Goal: Task Accomplishment & Management: Manage account settings

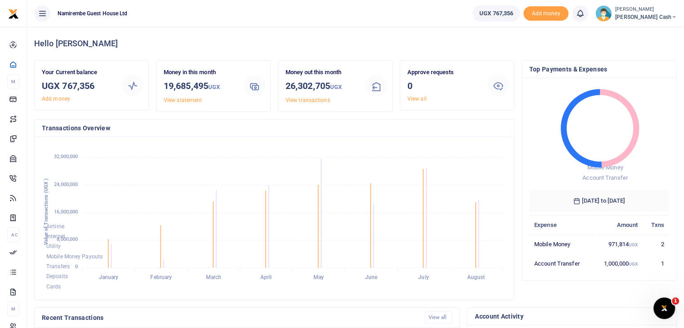
click at [665, 14] on span "Petty Cash" at bounding box center [646, 17] width 62 height 8
click at [641, 32] on link "Switch accounts" at bounding box center [616, 33] width 71 height 13
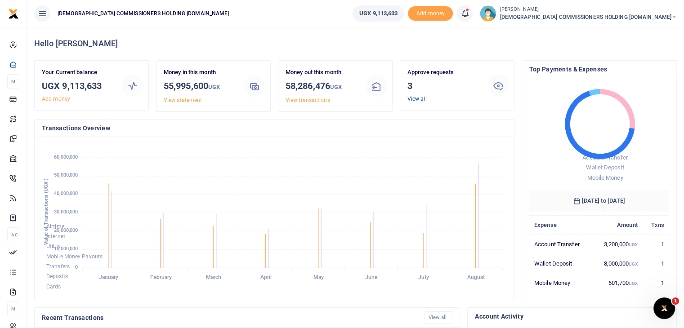
click at [411, 98] on link "View all" at bounding box center [416, 99] width 19 height 6
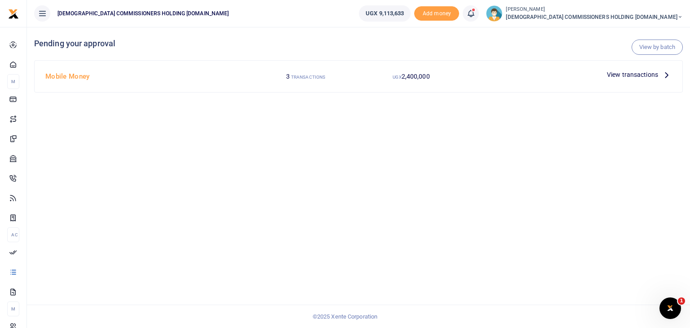
click at [661, 76] on p "View transactions" at bounding box center [639, 75] width 65 height 10
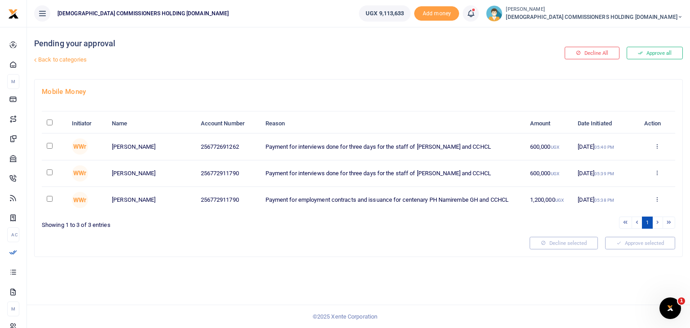
click at [51, 122] on input "\a \a : activate to sort column descending" at bounding box center [50, 123] width 6 height 6
checkbox input "true"
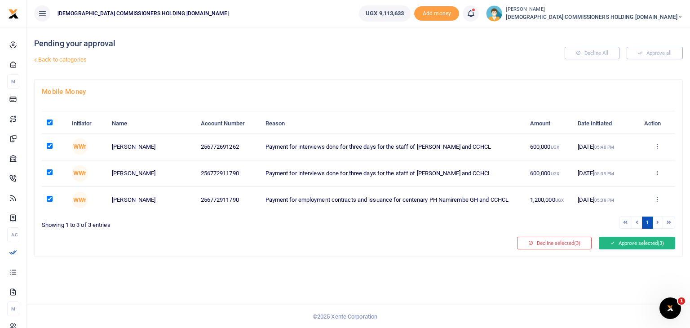
click at [624, 243] on button "Approve selected (3)" at bounding box center [637, 243] width 76 height 13
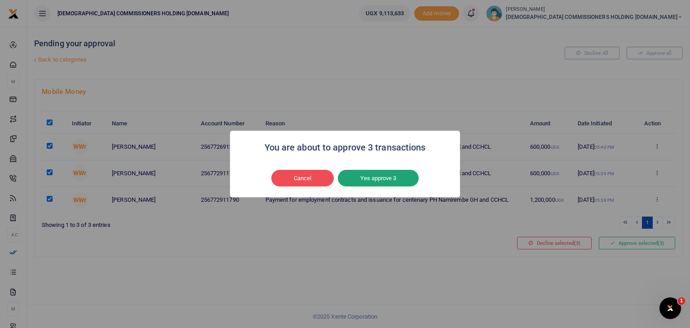
click at [380, 181] on button "Yes approve 3" at bounding box center [378, 178] width 81 height 17
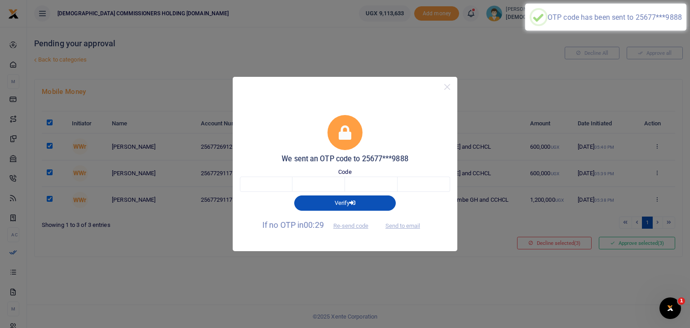
click at [260, 193] on div "Verify" at bounding box center [345, 201] width 218 height 19
click at [254, 184] on input "text" at bounding box center [266, 184] width 53 height 15
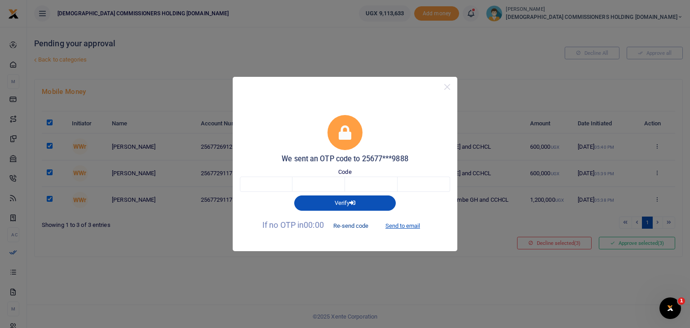
click at [338, 228] on button "Re-send code" at bounding box center [351, 225] width 50 height 15
click at [346, 227] on button "Re-send code" at bounding box center [351, 225] width 50 height 15
click at [349, 225] on button "Re-send code" at bounding box center [351, 225] width 50 height 15
click at [407, 226] on button "Send to email" at bounding box center [403, 225] width 50 height 15
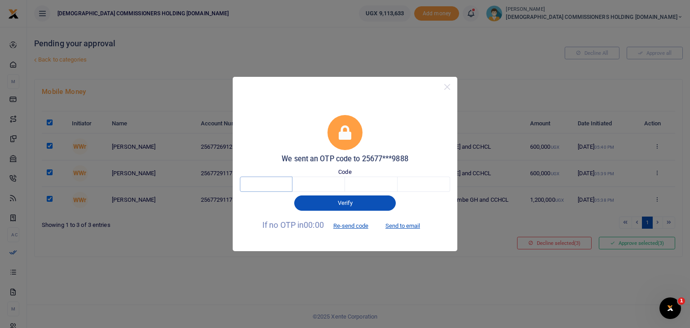
click at [256, 183] on input "text" at bounding box center [266, 184] width 53 height 15
type input "9"
type input "7"
type input "9"
type input "8"
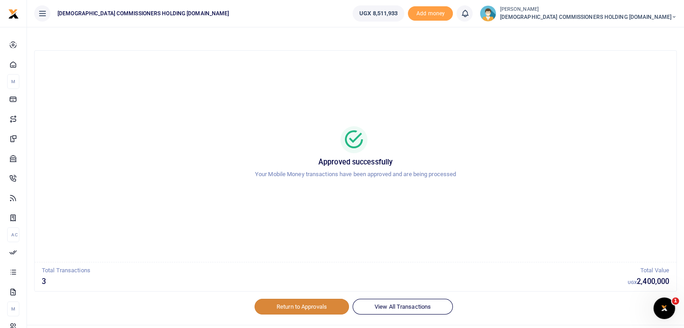
click at [291, 309] on link "Return to Approvals" at bounding box center [301, 306] width 94 height 15
